Goal: Transaction & Acquisition: Download file/media

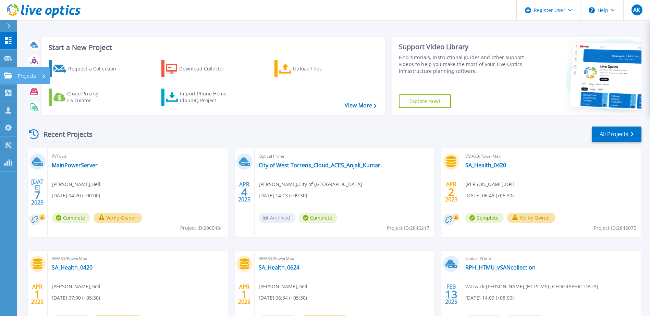
click at [11, 78] on icon at bounding box center [8, 76] width 8 height 6
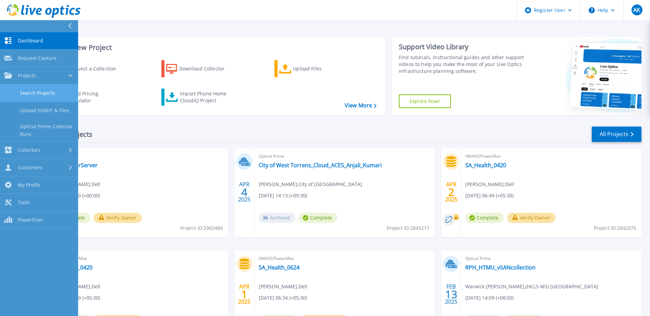
click at [21, 91] on link "Search Projects" at bounding box center [39, 93] width 78 height 17
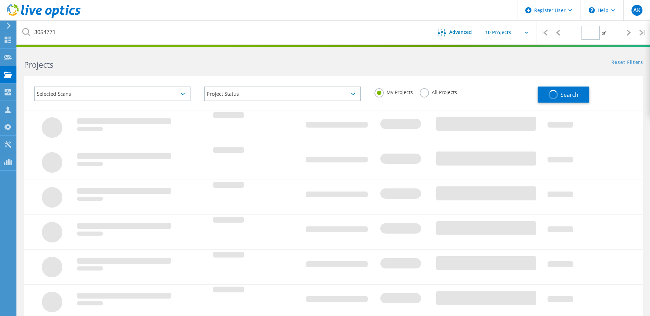
type input "1"
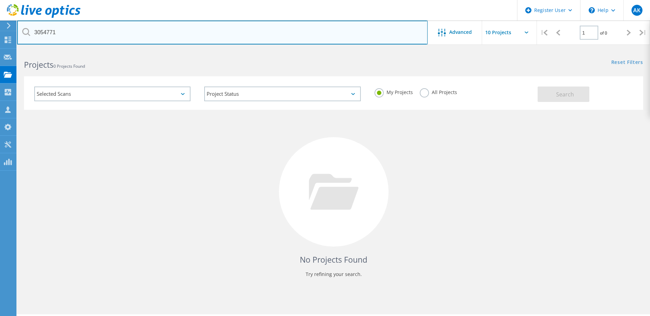
drag, startPoint x: 64, startPoint y: 33, endPoint x: 31, endPoint y: 35, distance: 32.6
click at [31, 35] on input "3054771" at bounding box center [222, 33] width 410 height 24
paste input "63530"
type input "3063530"
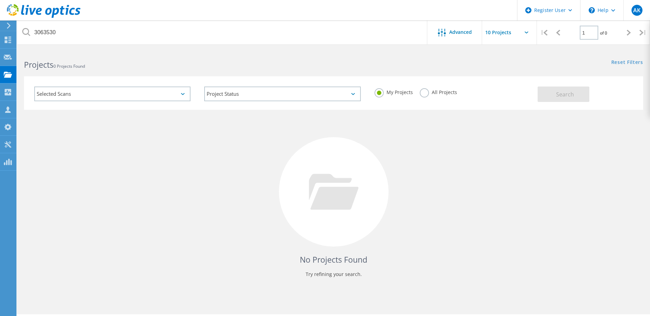
click at [425, 92] on label "All Projects" at bounding box center [437, 91] width 37 height 7
click at [0, 0] on input "All Projects" at bounding box center [0, 0] width 0 height 0
click at [560, 92] on span "Search" at bounding box center [565, 95] width 18 height 8
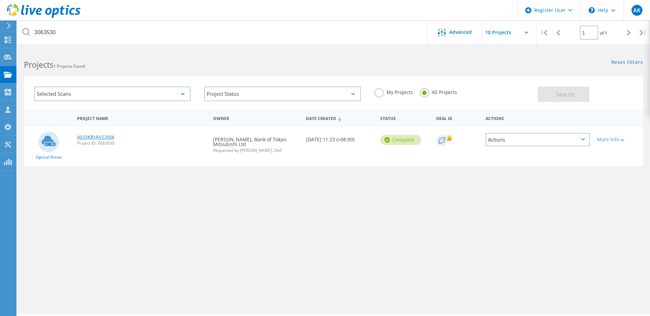
click at [95, 137] on link "ASOKRIAVC004" at bounding box center [95, 137] width 37 height 5
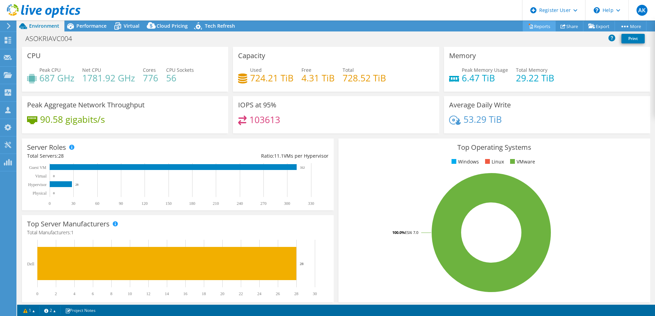
click at [542, 24] on link "Reports" at bounding box center [539, 26] width 33 height 11
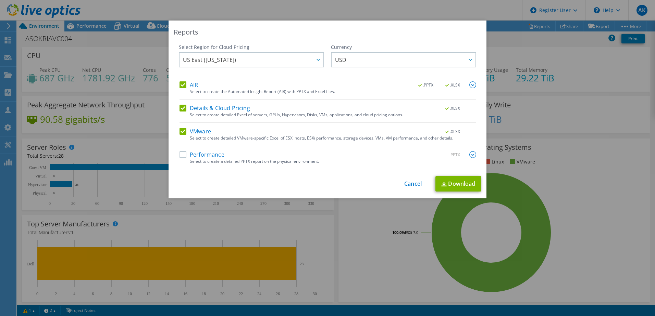
click at [238, 151] on div "Performance .PPTX" at bounding box center [327, 155] width 297 height 8
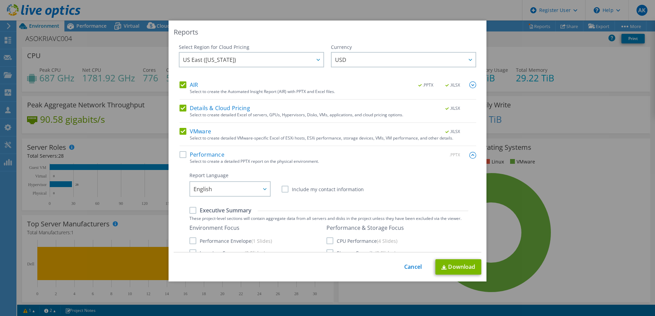
click at [176, 155] on div "Select Region for Cloud Pricing Asia Pacific ([GEOGRAPHIC_DATA]) [GEOGRAPHIC_DA…" at bounding box center [327, 148] width 307 height 209
click at [182, 154] on label "Performance" at bounding box center [201, 154] width 45 height 7
click at [0, 0] on input "Performance" at bounding box center [0, 0] width 0 height 0
click at [457, 266] on link "Download" at bounding box center [458, 267] width 46 height 15
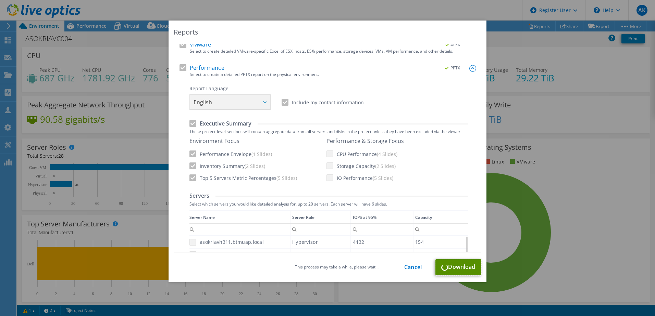
scroll to position [103, 0]
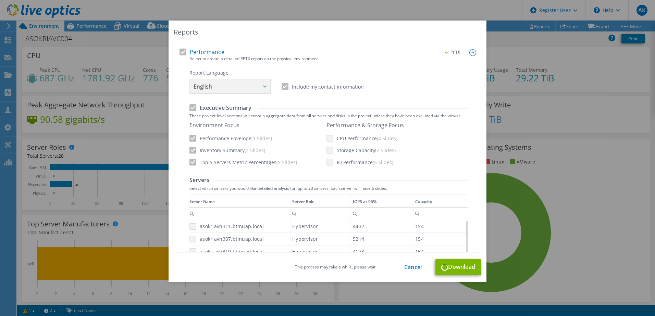
click at [410, 263] on div "This process may take a while, please wait... Cancel Download" at bounding box center [327, 268] width 307 height 16
click at [410, 266] on link "Cancel" at bounding box center [412, 267] width 17 height 7
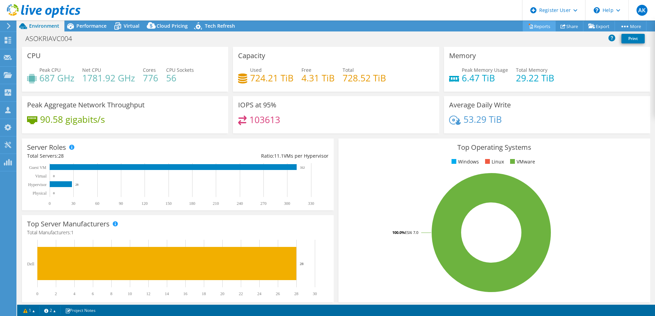
click at [538, 24] on link "Reports" at bounding box center [539, 26] width 33 height 11
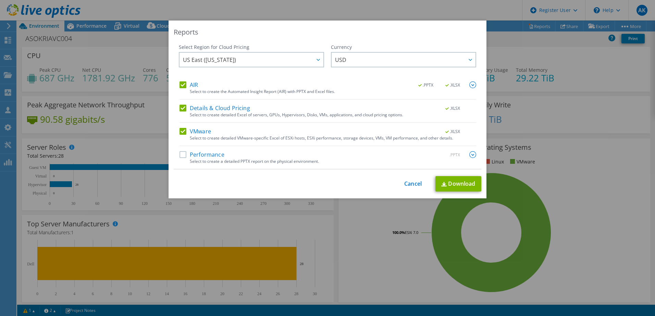
click at [179, 155] on label "Performance" at bounding box center [201, 154] width 45 height 7
click at [0, 0] on input "Performance" at bounding box center [0, 0] width 0 height 0
click at [209, 154] on label "Performance" at bounding box center [201, 154] width 45 height 7
click at [0, 0] on input "Performance" at bounding box center [0, 0] width 0 height 0
click at [211, 154] on label "Performance" at bounding box center [201, 154] width 45 height 7
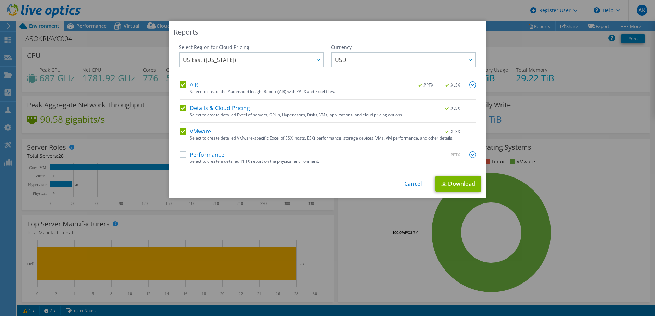
click at [0, 0] on input "Performance" at bounding box center [0, 0] width 0 height 0
click at [185, 155] on label "Performance" at bounding box center [201, 154] width 45 height 7
click at [0, 0] on input "Performance" at bounding box center [0, 0] width 0 height 0
click at [193, 160] on div "Select to create a detailed PPTX report on the physical environment." at bounding box center [333, 161] width 286 height 5
click at [191, 155] on label "Performance" at bounding box center [201, 154] width 45 height 7
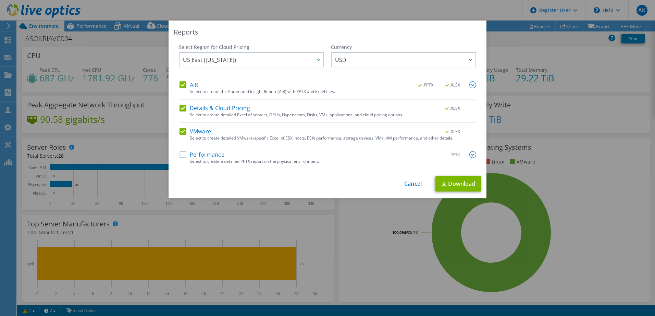
click at [0, 0] on input "Performance" at bounding box center [0, 0] width 0 height 0
click at [471, 153] on img at bounding box center [472, 154] width 7 height 7
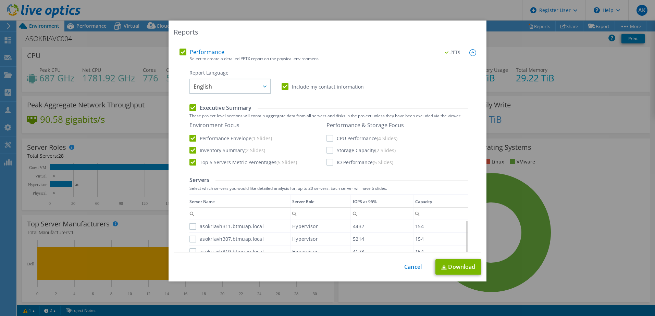
click at [327, 139] on label "CPU Performance (4 Slides)" at bounding box center [361, 138] width 71 height 7
click at [0, 0] on input "CPU Performance (4 Slides)" at bounding box center [0, 0] width 0 height 0
click at [329, 151] on label "Storage Capacity (2 Slides)" at bounding box center [360, 150] width 69 height 7
click at [0, 0] on input "Storage Capacity (2 Slides)" at bounding box center [0, 0] width 0 height 0
click at [328, 160] on label "IO Performance (5 Slides)" at bounding box center [359, 162] width 67 height 7
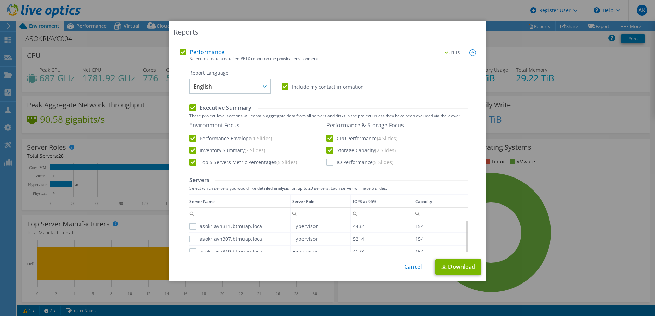
click at [0, 0] on input "IO Performance (5 Slides)" at bounding box center [0, 0] width 0 height 0
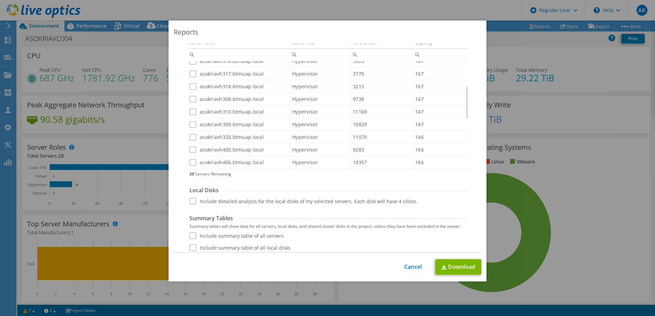
scroll to position [274, 0]
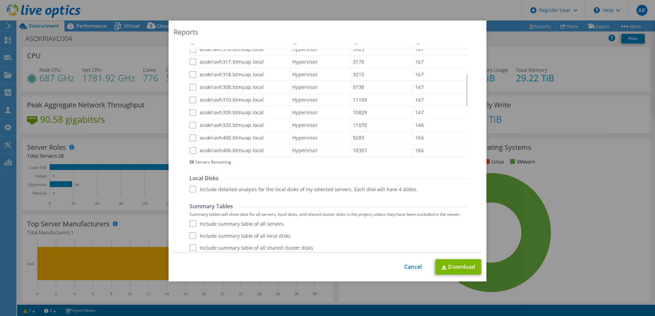
click at [192, 187] on label "Include detailed analysis for the local disks of my selected servers. Each disk…" at bounding box center [303, 189] width 228 height 7
click at [0, 0] on input "Include detailed analysis for the local disks of my selected servers. Each disk…" at bounding box center [0, 0] width 0 height 0
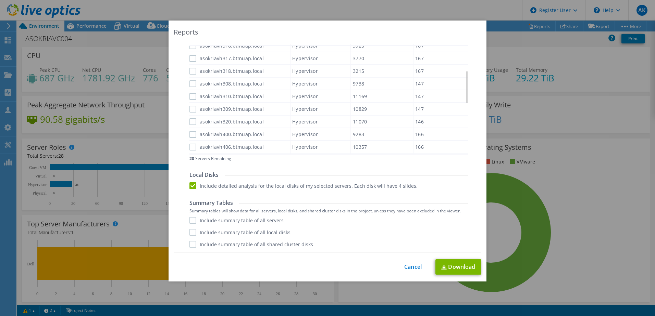
scroll to position [278, 0]
click at [189, 218] on label "Include summary table of all servers" at bounding box center [236, 219] width 94 height 7
click at [0, 0] on input "Include summary table of all servers" at bounding box center [0, 0] width 0 height 0
click at [191, 231] on label "Include summary table of all local disks" at bounding box center [239, 231] width 101 height 7
click at [0, 0] on input "Include summary table of all local disks" at bounding box center [0, 0] width 0 height 0
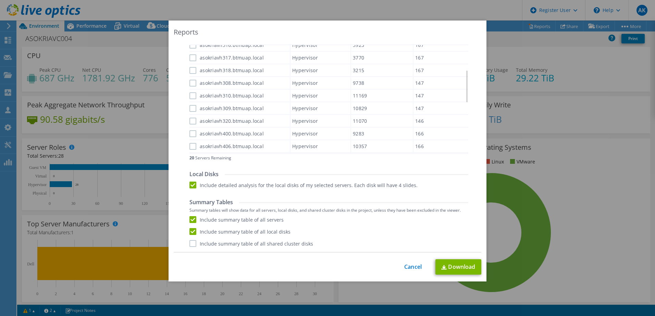
click at [189, 243] on label "Include summary table of all shared cluster disks" at bounding box center [251, 243] width 124 height 7
click at [0, 0] on input "Include summary table of all shared cluster disks" at bounding box center [0, 0] width 0 height 0
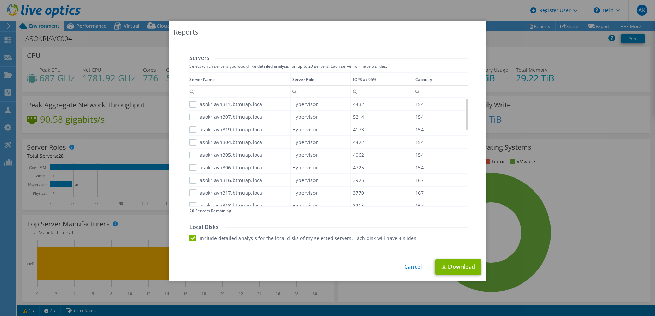
scroll to position [210, 0]
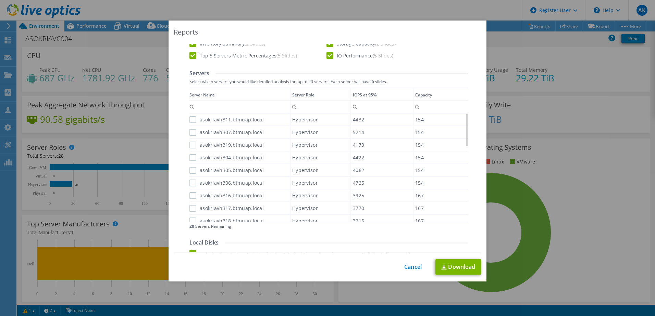
click at [189, 120] on label "asokriavh311.btmuap.local" at bounding box center [226, 119] width 74 height 7
click at [0, 0] on input "asokriavh311.btmuap.local" at bounding box center [0, 0] width 0 height 0
click at [192, 132] on label "asokriavh307.btmuap.local" at bounding box center [226, 132] width 74 height 7
click at [0, 0] on input "asokriavh307.btmuap.local" at bounding box center [0, 0] width 0 height 0
click at [190, 145] on label "asokriavh319.btmuap.local" at bounding box center [226, 145] width 74 height 7
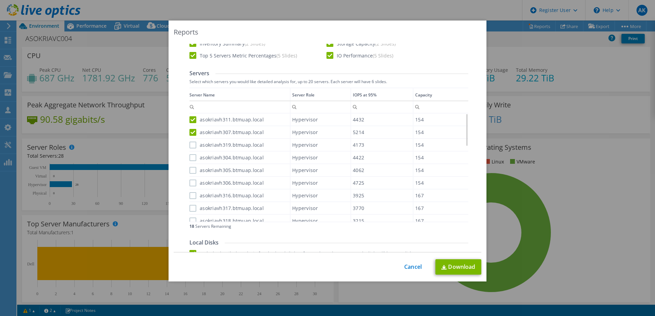
click at [0, 0] on input "asokriavh319.btmuap.local" at bounding box center [0, 0] width 0 height 0
click at [189, 155] on label "asokriavh304.btmuap.local" at bounding box center [226, 157] width 74 height 7
click at [0, 0] on input "asokriavh304.btmuap.local" at bounding box center [0, 0] width 0 height 0
click at [189, 166] on div "asokriavh305.btmuap.local" at bounding box center [239, 170] width 100 height 12
click at [189, 172] on label "asokriavh305.btmuap.local" at bounding box center [226, 170] width 74 height 7
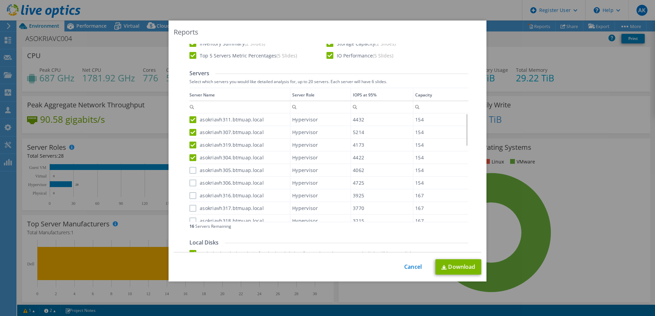
click at [0, 0] on input "asokriavh305.btmuap.local" at bounding box center [0, 0] width 0 height 0
click at [190, 183] on label "asokriavh306.btmuap.local" at bounding box center [226, 183] width 74 height 7
click at [0, 0] on input "asokriavh306.btmuap.local" at bounding box center [0, 0] width 0 height 0
click at [189, 199] on label "asokriavh316.btmuap.local" at bounding box center [226, 195] width 74 height 7
click at [0, 0] on input "asokriavh316.btmuap.local" at bounding box center [0, 0] width 0 height 0
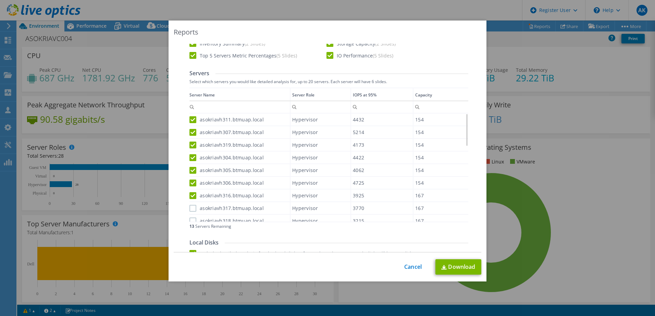
click at [189, 207] on label "asokriavh317.btmuap.local" at bounding box center [226, 208] width 74 height 7
click at [0, 0] on input "asokriavh317.btmuap.local" at bounding box center [0, 0] width 0 height 0
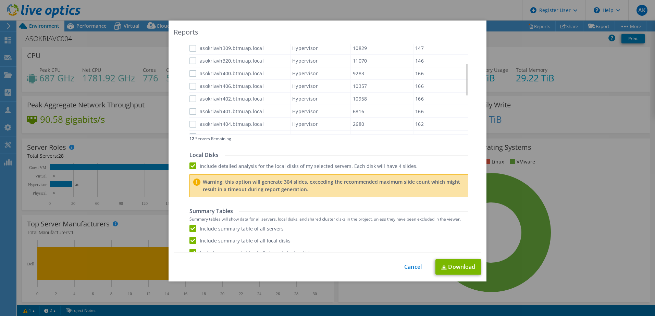
scroll to position [306, 0]
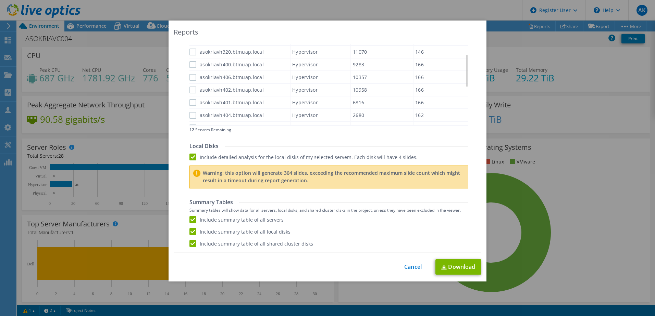
click at [190, 117] on label "asokriavh404.btmuap.local" at bounding box center [226, 115] width 74 height 7
click at [0, 0] on input "asokriavh404.btmuap.local" at bounding box center [0, 0] width 0 height 0
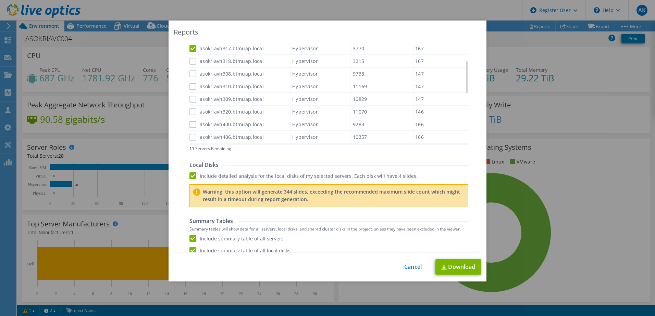
scroll to position [272, 0]
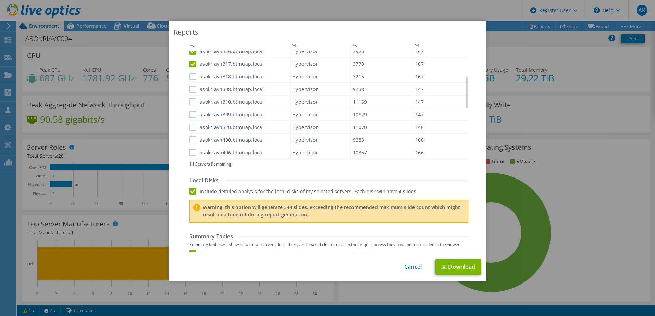
click at [192, 140] on label "asokriavh400.btmuap.local" at bounding box center [226, 140] width 74 height 7
click at [0, 0] on input "asokriavh400.btmuap.local" at bounding box center [0, 0] width 0 height 0
click at [193, 126] on label "asokriavh320.btmuap.local" at bounding box center [226, 127] width 74 height 7
click at [0, 0] on input "asokriavh320.btmuap.local" at bounding box center [0, 0] width 0 height 0
click at [191, 115] on label "asokriavh309.btmuap.local" at bounding box center [226, 114] width 74 height 7
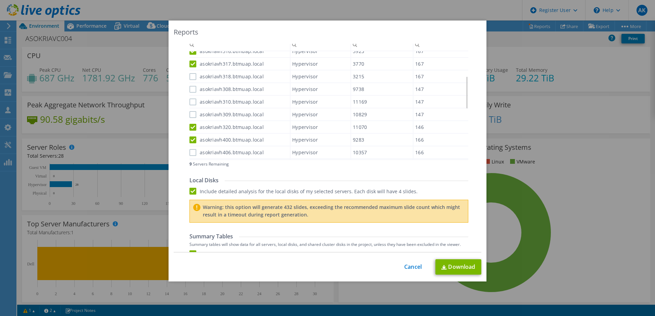
click at [0, 0] on input "asokriavh309.btmuap.local" at bounding box center [0, 0] width 0 height 0
click at [192, 103] on label "asokriavh310.btmuap.local" at bounding box center [226, 102] width 74 height 7
click at [0, 0] on input "asokriavh310.btmuap.local" at bounding box center [0, 0] width 0 height 0
click at [191, 90] on label "asokriavh308.btmuap.local" at bounding box center [226, 89] width 74 height 7
click at [0, 0] on input "asokriavh308.btmuap.local" at bounding box center [0, 0] width 0 height 0
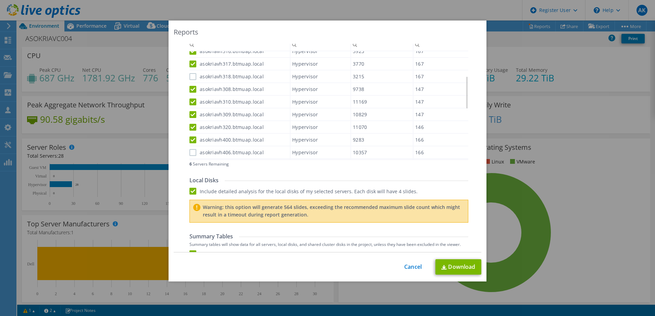
click at [191, 77] on label "asokriavh318.btmuap.local" at bounding box center [226, 76] width 74 height 7
click at [0, 0] on input "asokriavh318.btmuap.local" at bounding box center [0, 0] width 0 height 0
click at [193, 152] on label "asokriavh406.btmuap.local" at bounding box center [226, 152] width 74 height 7
click at [0, 0] on input "asokriavh406.btmuap.local" at bounding box center [0, 0] width 0 height 0
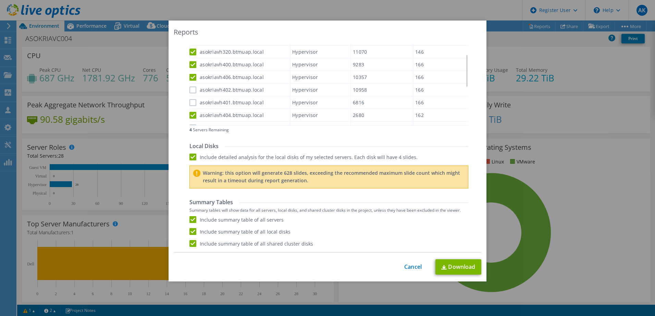
click at [189, 102] on label "asokriavh401.btmuap.local" at bounding box center [226, 102] width 74 height 7
click at [0, 0] on input "asokriavh401.btmuap.local" at bounding box center [0, 0] width 0 height 0
click at [191, 88] on label "asokriavh402.btmuap.local" at bounding box center [226, 90] width 74 height 7
click at [0, 0] on input "asokriavh402.btmuap.local" at bounding box center [0, 0] width 0 height 0
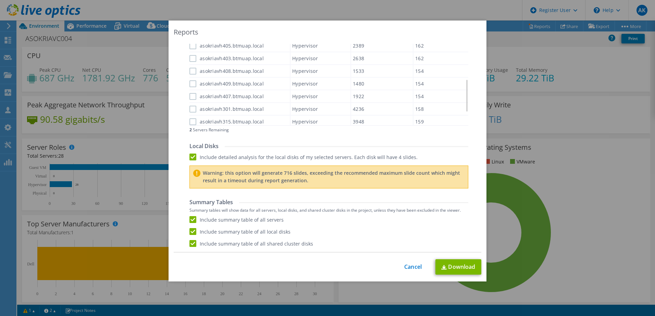
click at [192, 124] on label "asokriavh315.btmuap.local" at bounding box center [226, 121] width 74 height 7
click at [0, 0] on input "asokriavh315.btmuap.local" at bounding box center [0, 0] width 0 height 0
click at [190, 109] on label "asokriavh301.btmuap.local" at bounding box center [226, 109] width 74 height 7
click at [0, 0] on input "asokriavh301.btmuap.local" at bounding box center [0, 0] width 0 height 0
click at [190, 96] on label "asokriavh407.btmuap.local" at bounding box center [226, 96] width 74 height 7
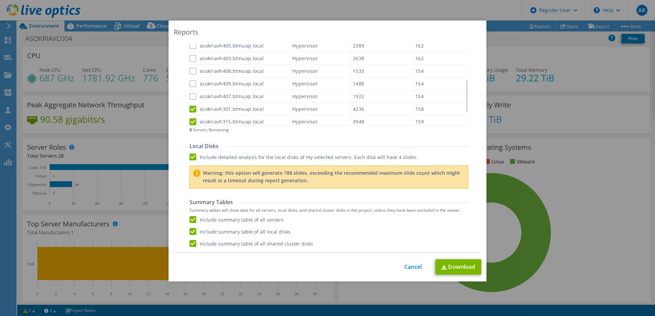
click at [0, 0] on input "asokriavh407.btmuap.local" at bounding box center [0, 0] width 0 height 0
click at [192, 84] on label "asokriavh409.btmuap.local" at bounding box center [226, 83] width 74 height 7
click at [0, 0] on input "asokriavh409.btmuap.local" at bounding box center [0, 0] width 0 height 0
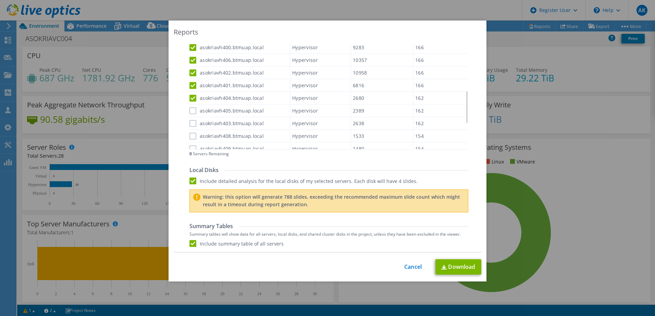
scroll to position [272, 0]
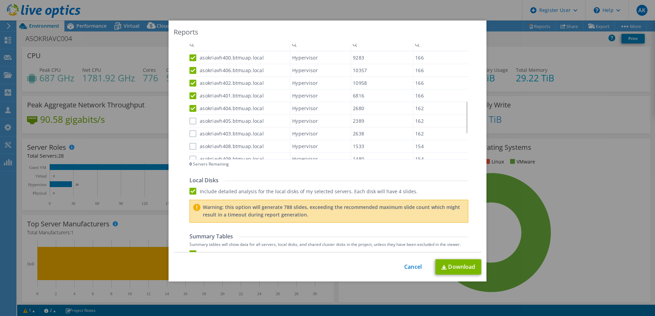
click at [189, 121] on label "asokriavh405.btmuap.local" at bounding box center [226, 121] width 74 height 7
click at [0, 0] on input "asokriavh405.btmuap.local" at bounding box center [0, 0] width 0 height 0
click at [189, 136] on label "asokriavh403.btmuap.local" at bounding box center [226, 133] width 74 height 7
click at [0, 0] on input "asokriavh403.btmuap.local" at bounding box center [0, 0] width 0 height 0
click at [190, 145] on label "asokriavh408.btmuap.local" at bounding box center [226, 146] width 74 height 7
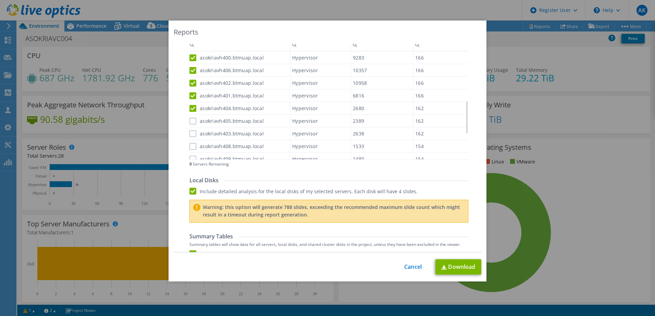
click at [0, 0] on input "asokriavh408.btmuap.local" at bounding box center [0, 0] width 0 height 0
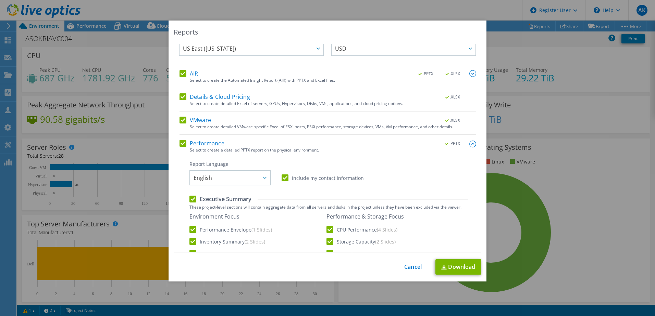
scroll to position [0, 0]
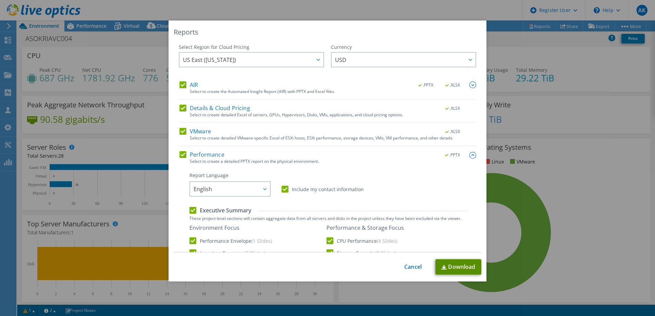
click at [462, 264] on link "Download" at bounding box center [458, 267] width 46 height 15
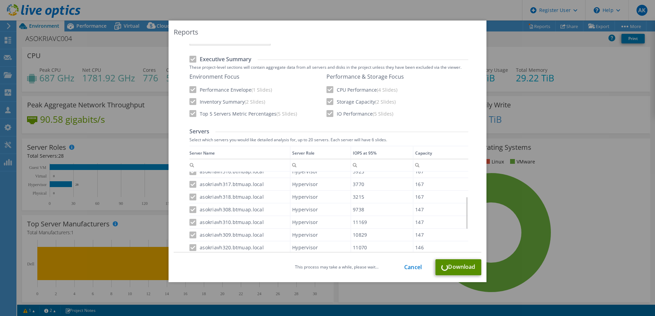
scroll to position [171, 0]
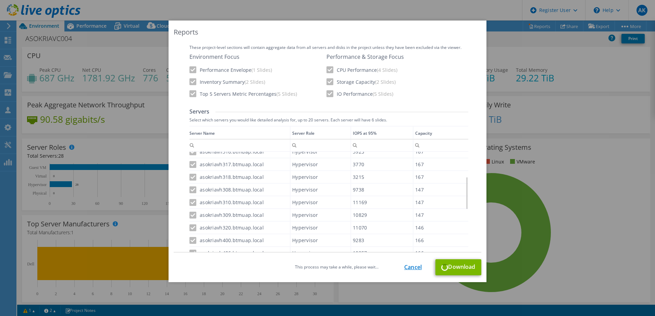
click at [415, 269] on link "Cancel" at bounding box center [412, 267] width 17 height 7
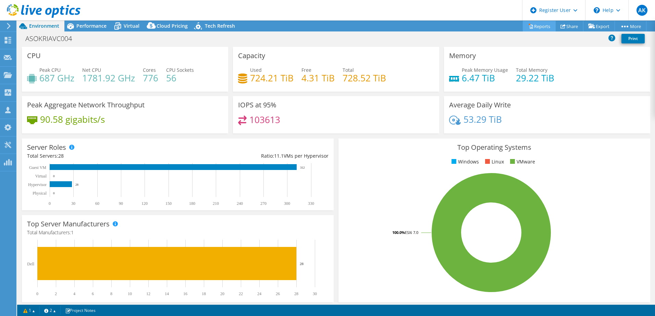
click at [531, 25] on link "Reports" at bounding box center [539, 26] width 33 height 11
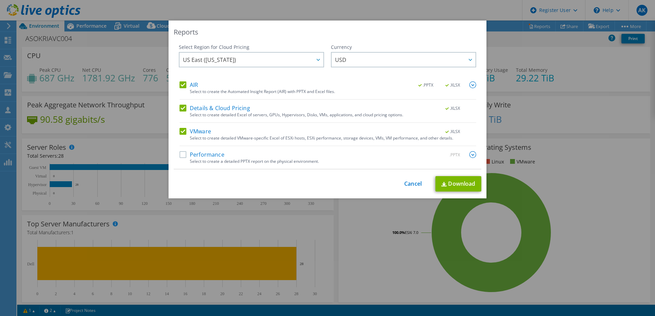
click at [181, 154] on label "Performance" at bounding box center [201, 154] width 45 height 7
click at [0, 0] on input "Performance" at bounding box center [0, 0] width 0 height 0
click at [467, 185] on link "Download" at bounding box center [458, 183] width 46 height 15
click at [383, 270] on div "Reports Select Region for Cloud Pricing Asia Pacific ([GEOGRAPHIC_DATA]) [GEOGR…" at bounding box center [327, 158] width 655 height 275
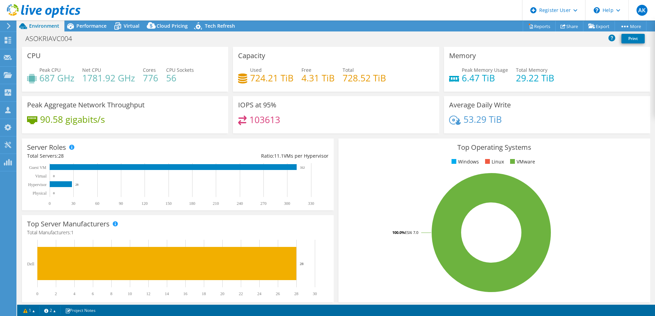
click at [482, 9] on header "AK Dell User Anjali Kumari [EMAIL_ADDRESS][DOMAIN_NAME] Dell My Profile Log Out…" at bounding box center [327, 10] width 655 height 21
